Goal: Task Accomplishment & Management: Manage account settings

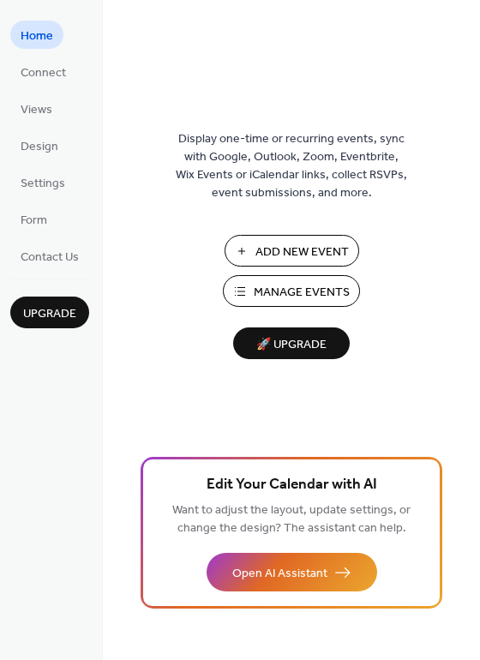
click at [242, 291] on button "Manage Events" at bounding box center [291, 291] width 137 height 32
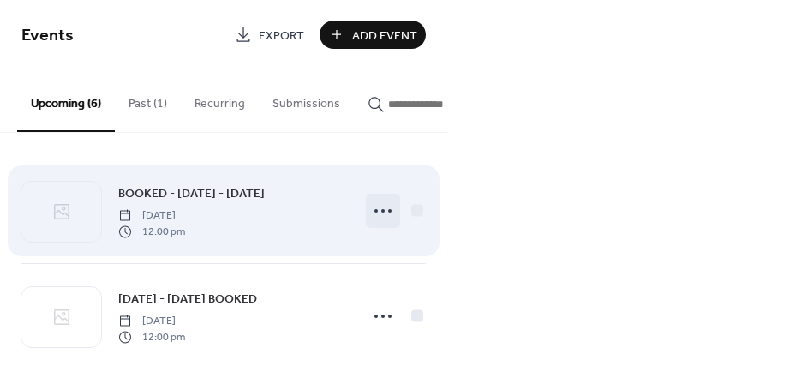
click at [388, 213] on circle at bounding box center [389, 210] width 3 height 3
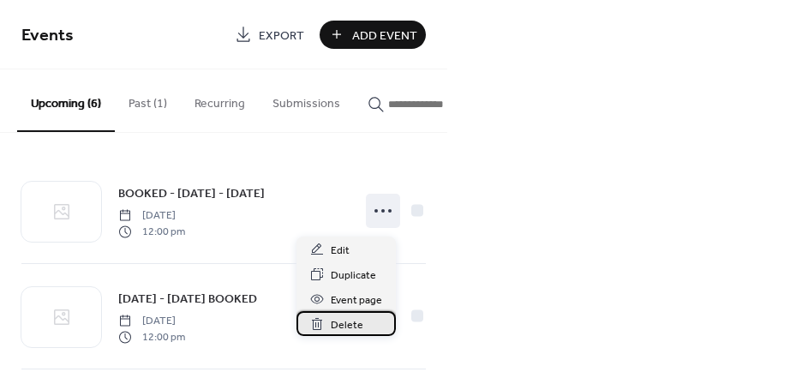
click at [359, 321] on span "Delete" at bounding box center [347, 325] width 33 height 18
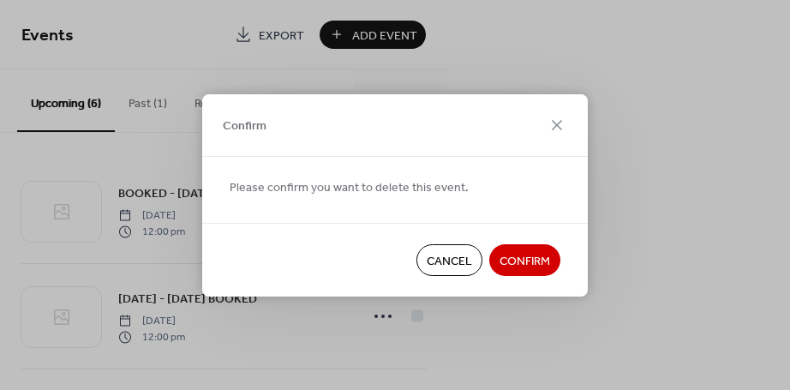
click at [529, 258] on span "Confirm" at bounding box center [525, 261] width 51 height 18
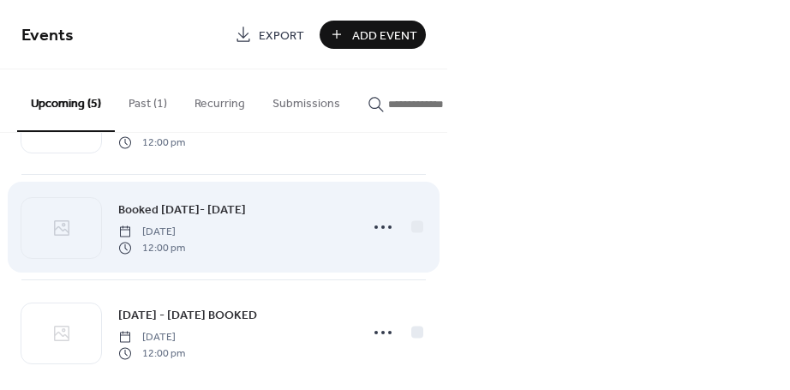
scroll to position [311, 0]
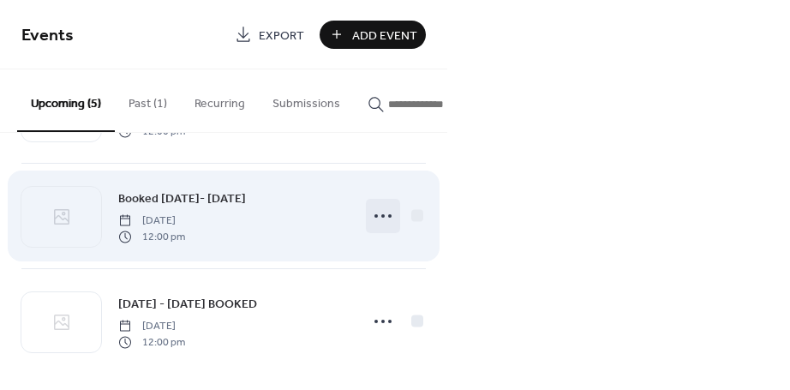
click at [388, 218] on circle at bounding box center [389, 215] width 3 height 3
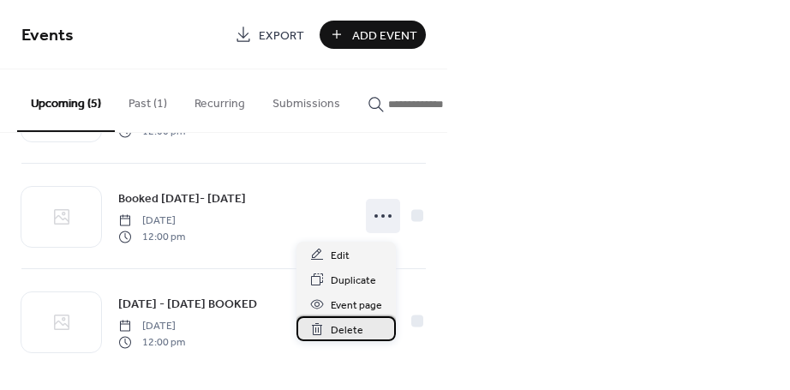
click at [363, 327] on div "Delete" at bounding box center [346, 328] width 99 height 25
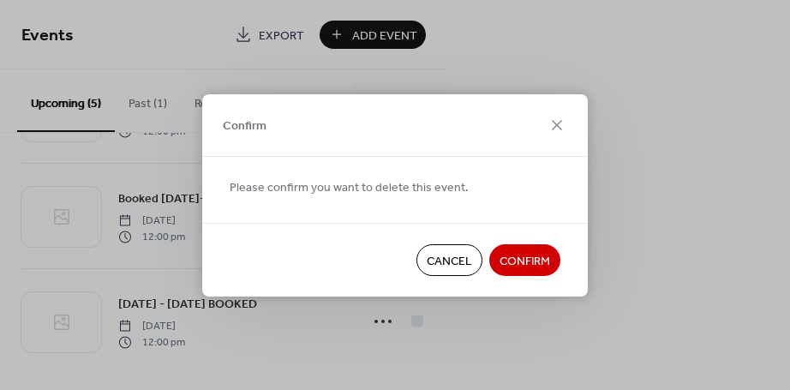
click at [538, 261] on span "Confirm" at bounding box center [525, 261] width 51 height 18
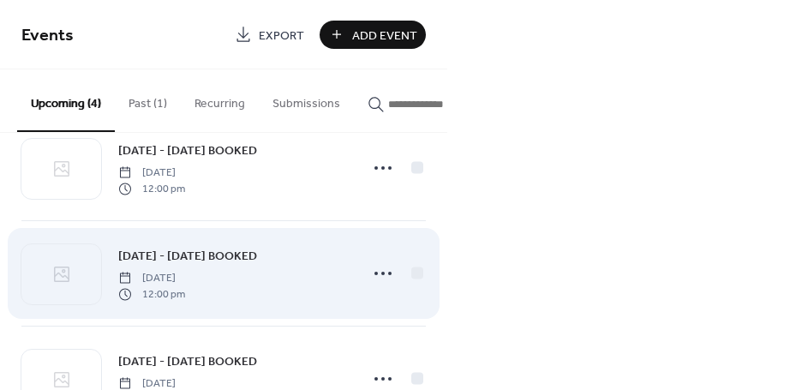
scroll to position [220, 0]
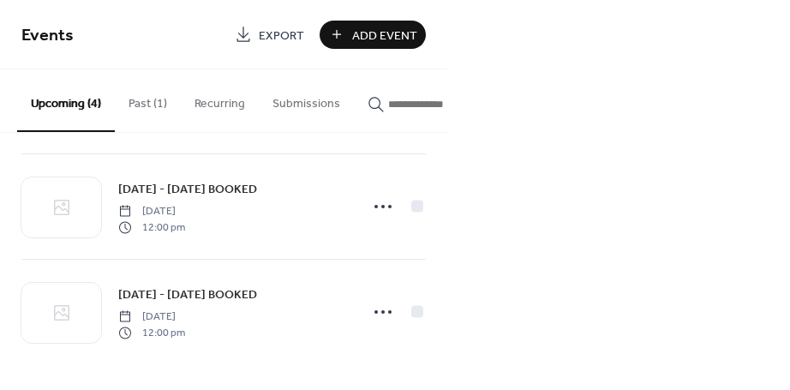
click at [375, 30] on span "Add Event" at bounding box center [384, 36] width 65 height 18
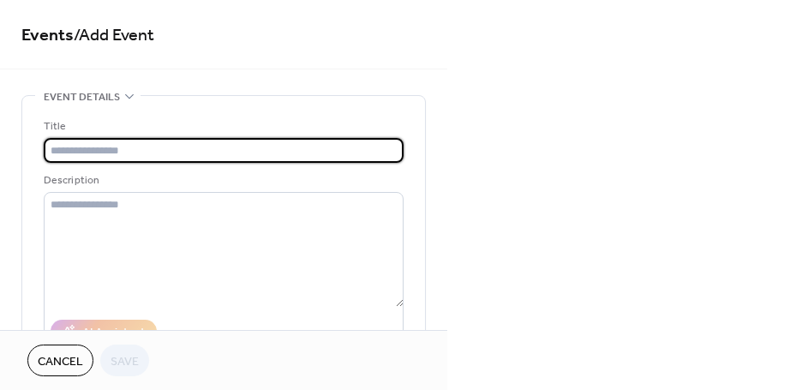
click at [158, 147] on input "text" at bounding box center [224, 150] width 360 height 25
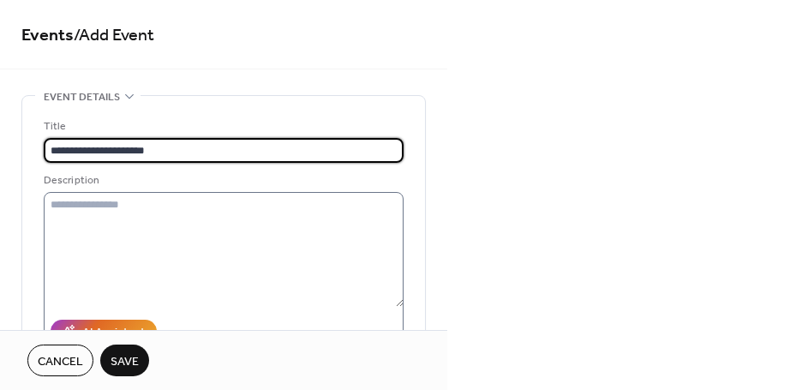
type input "**********"
click at [216, 203] on textarea at bounding box center [224, 249] width 360 height 115
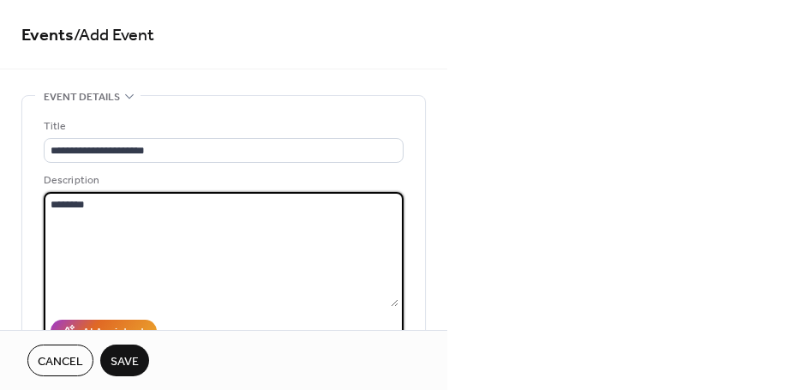
type textarea "********"
click at [132, 358] on span "Save" at bounding box center [125, 362] width 28 height 18
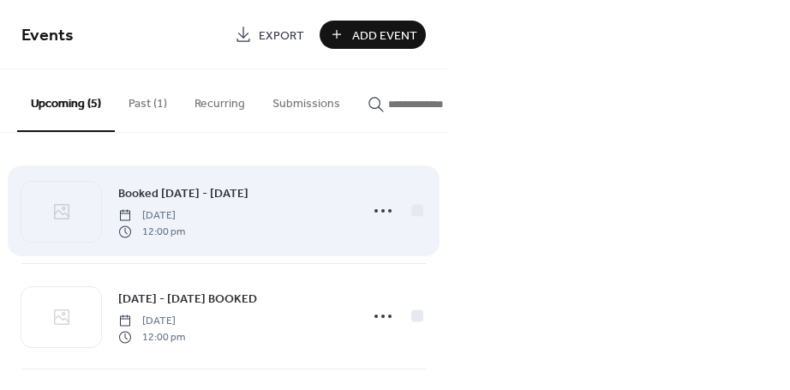
click at [333, 198] on div "Booked [DATE] - [DATE] [DATE] 12:00 pm" at bounding box center [233, 210] width 231 height 55
click at [381, 213] on circle at bounding box center [382, 210] width 3 height 3
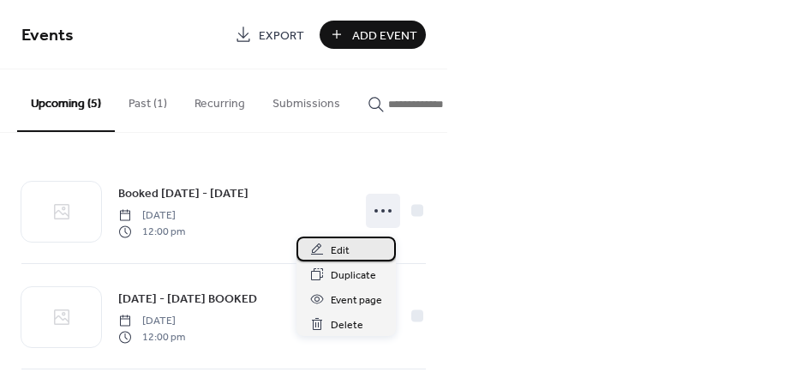
click at [372, 244] on div "Edit" at bounding box center [346, 249] width 99 height 25
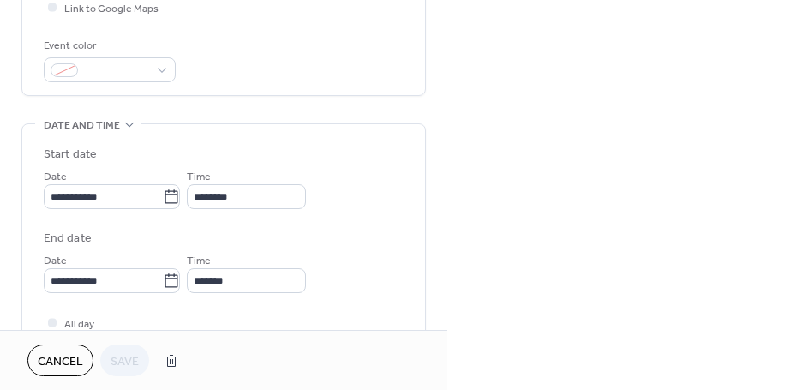
scroll to position [428, 0]
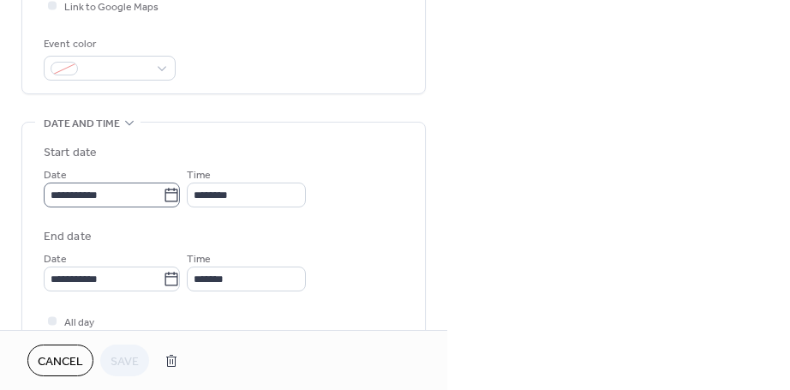
click at [178, 194] on icon at bounding box center [171, 195] width 13 height 14
click at [163, 194] on input "**********" at bounding box center [103, 195] width 119 height 25
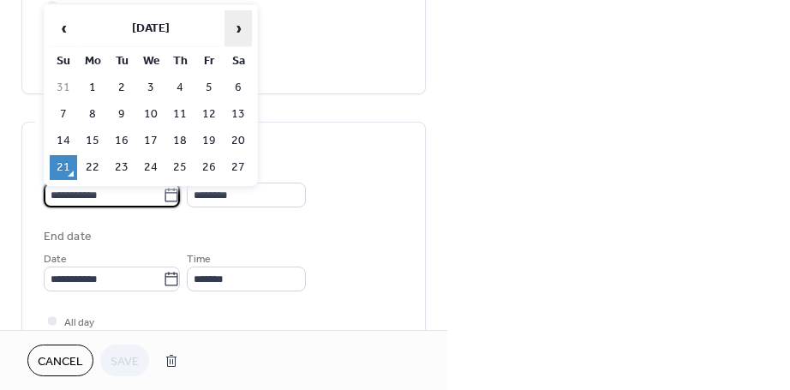
click at [242, 44] on span "›" at bounding box center [238, 28] width 26 height 34
click at [239, 29] on span "›" at bounding box center [238, 28] width 26 height 34
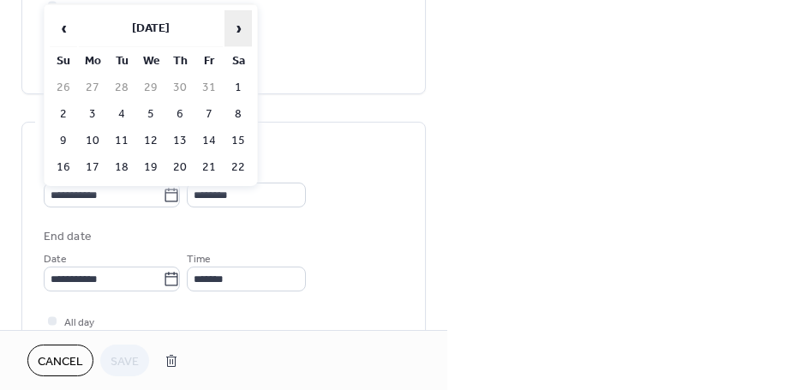
click at [239, 29] on span "›" at bounding box center [238, 28] width 26 height 34
click at [244, 112] on td "7" at bounding box center [238, 114] width 27 height 25
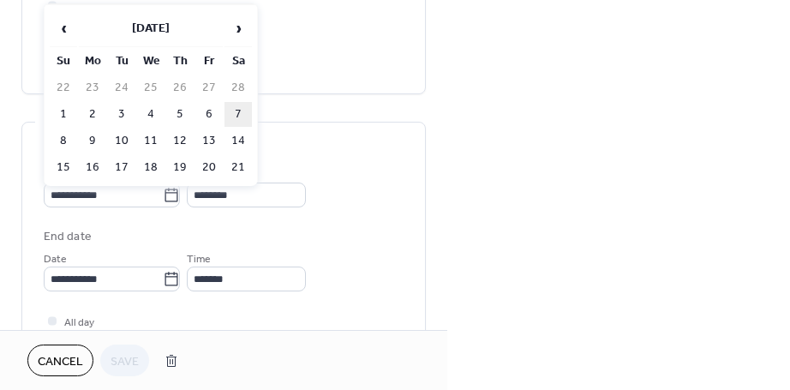
type input "**********"
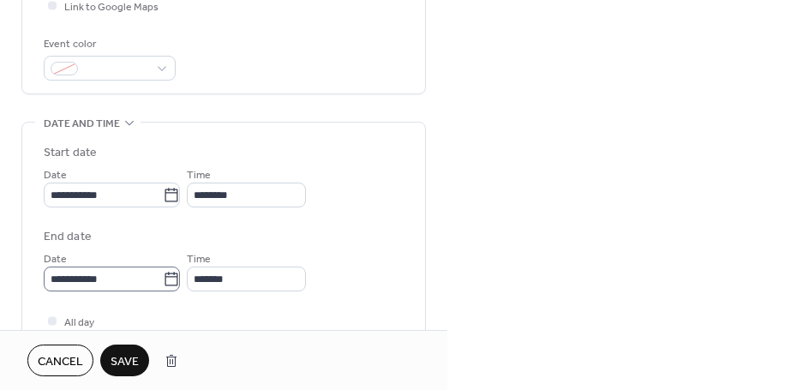
click at [178, 279] on icon at bounding box center [171, 279] width 13 height 14
click at [163, 279] on input "**********" at bounding box center [103, 279] width 119 height 25
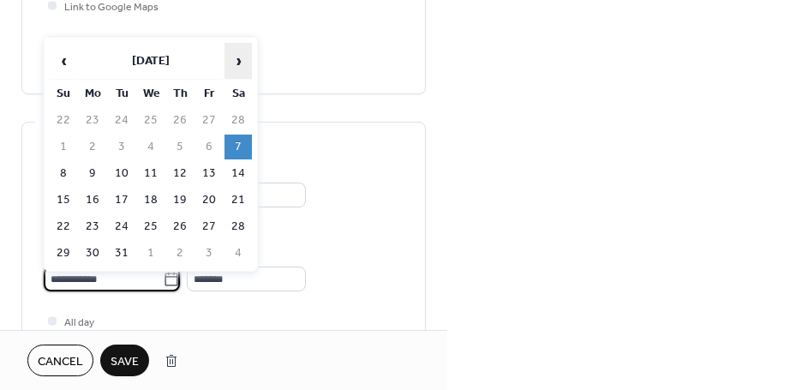
click at [241, 58] on span "›" at bounding box center [238, 61] width 26 height 34
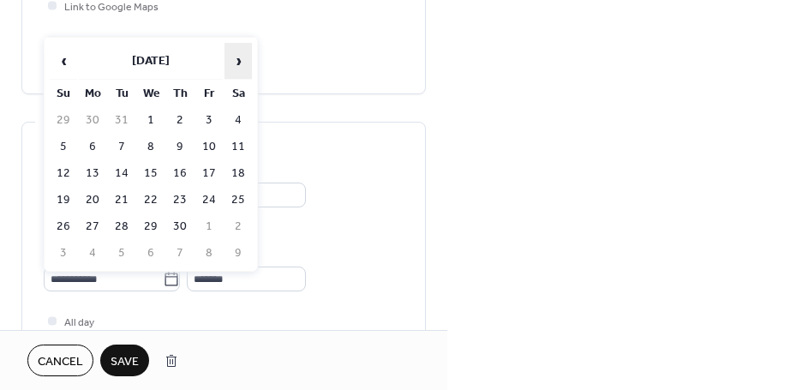
click at [241, 58] on span "›" at bounding box center [238, 61] width 26 height 34
click at [183, 145] on td "7" at bounding box center [179, 147] width 27 height 25
type input "**********"
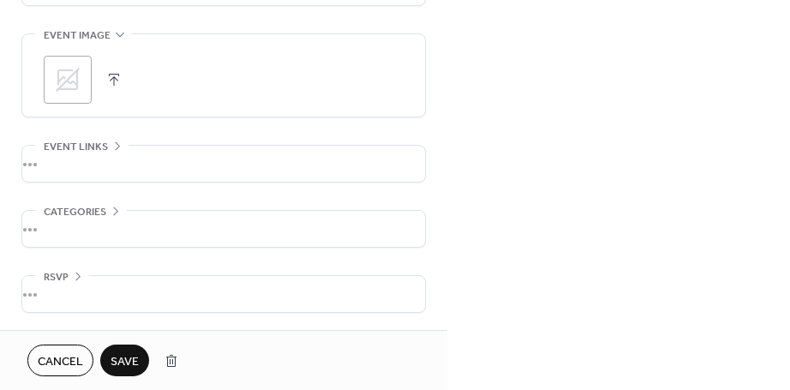
scroll to position [896, 0]
click at [132, 356] on span "Save" at bounding box center [125, 362] width 28 height 18
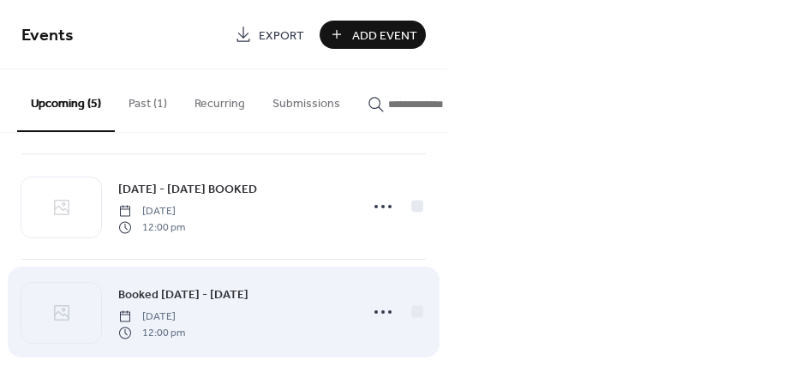
scroll to position [326, 0]
